Goal: Navigation & Orientation: Find specific page/section

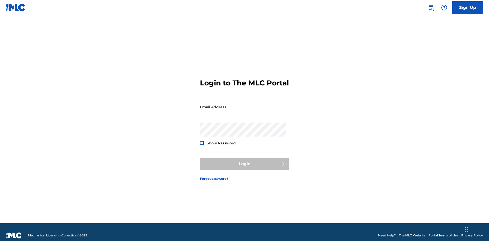
scroll to position [7, 0]
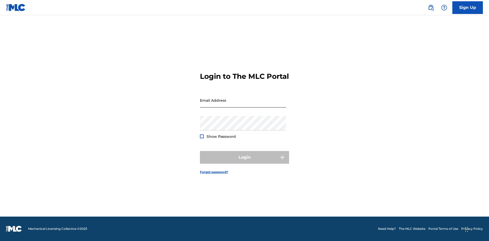
click at [243, 105] on input "Email Address" at bounding box center [243, 100] width 86 height 15
type input "[EMAIL_ADDRESS][DOMAIN_NAME]"
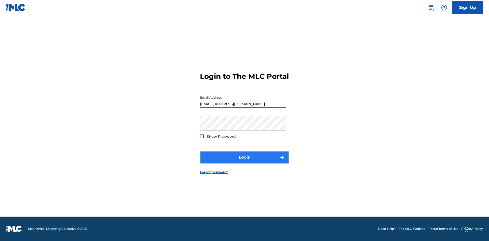
click at [245, 162] on button "Login" at bounding box center [244, 157] width 89 height 13
